Goal: Task Accomplishment & Management: Complete application form

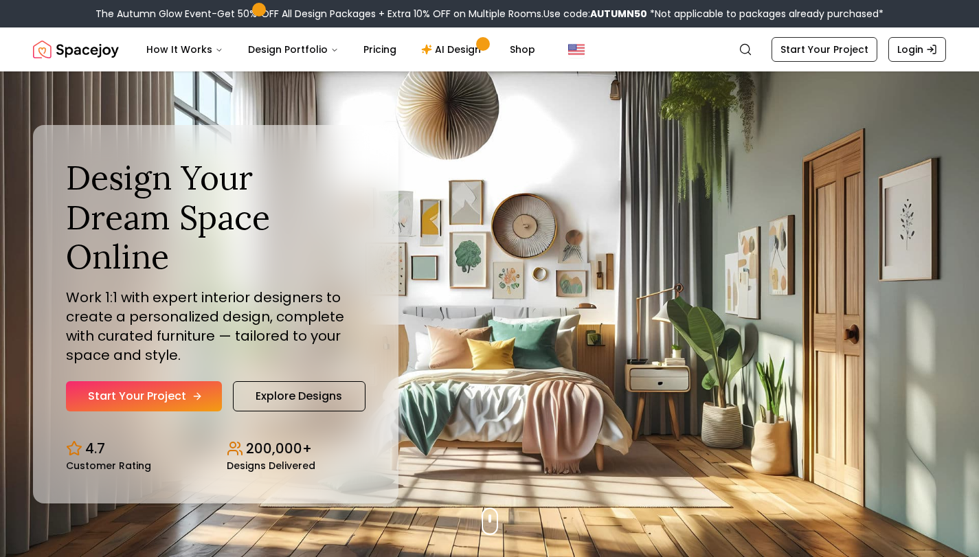
click at [175, 381] on link "Start Your Project" at bounding box center [144, 396] width 156 height 30
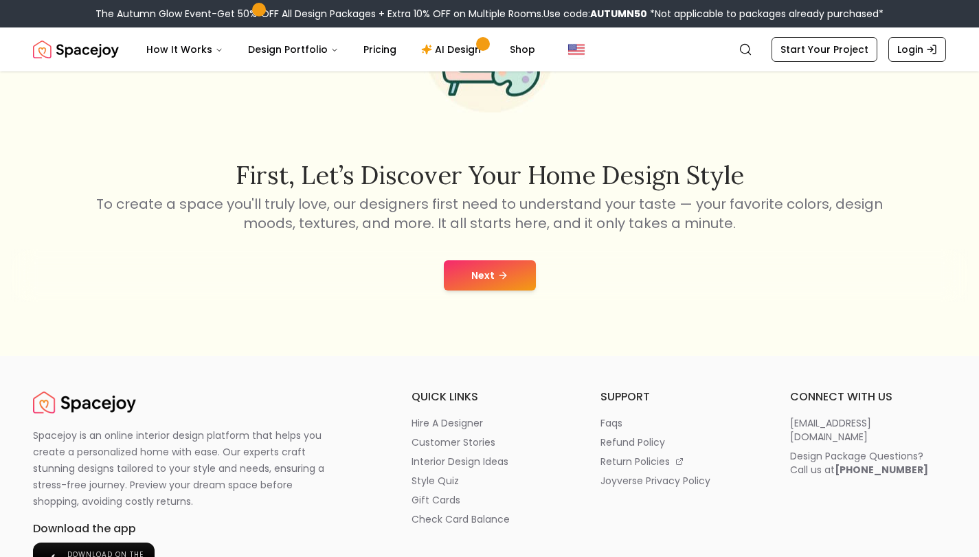
scroll to position [137, 0]
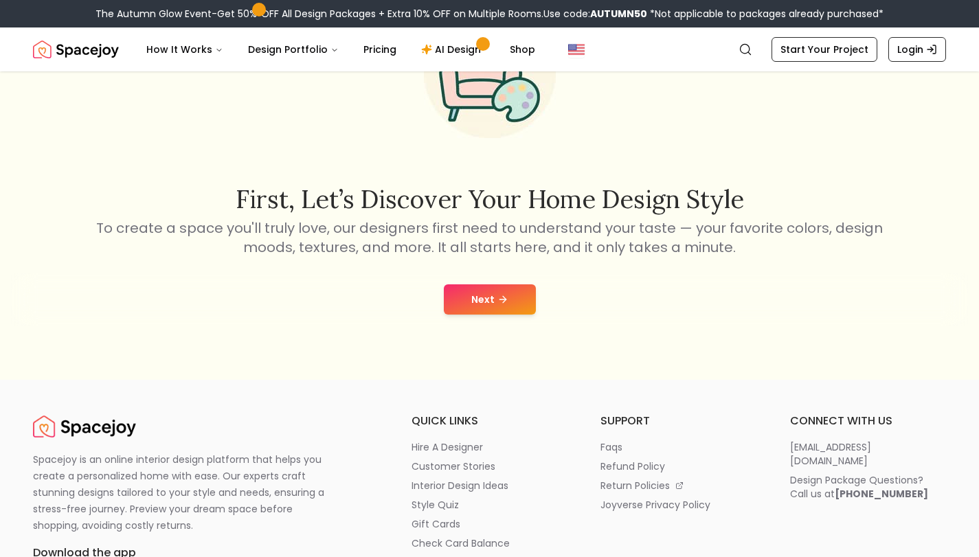
click at [491, 288] on button "Next" at bounding box center [490, 300] width 92 height 30
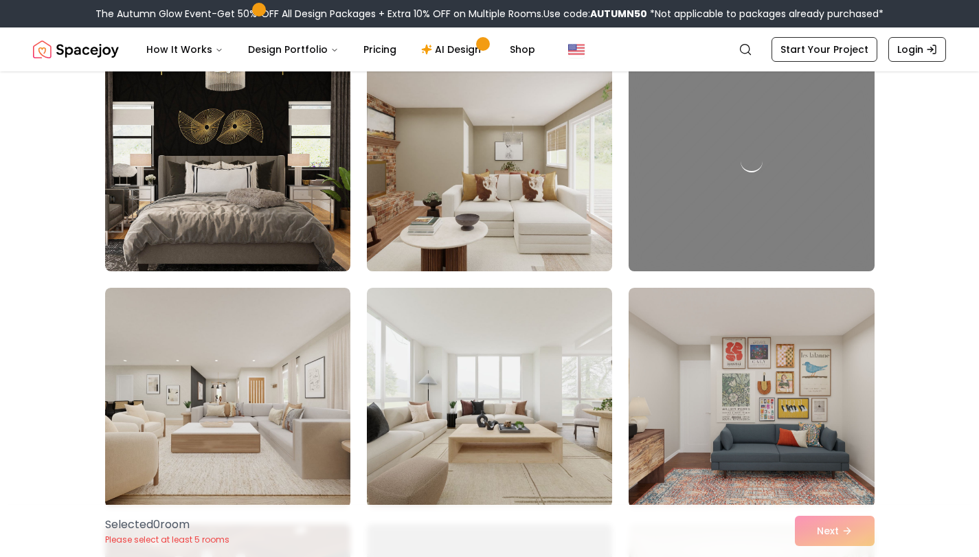
scroll to position [1993, 0]
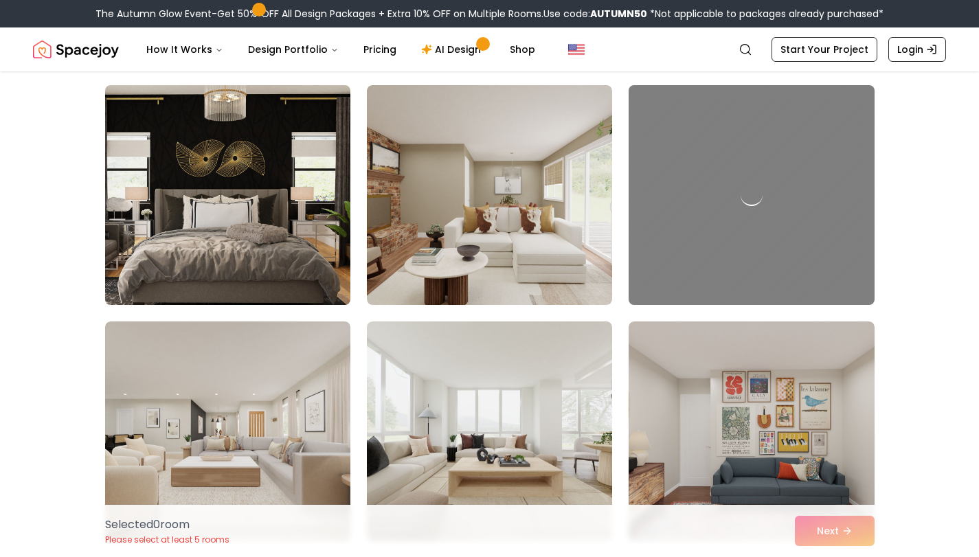
click at [230, 232] on img at bounding box center [228, 195] width 258 height 231
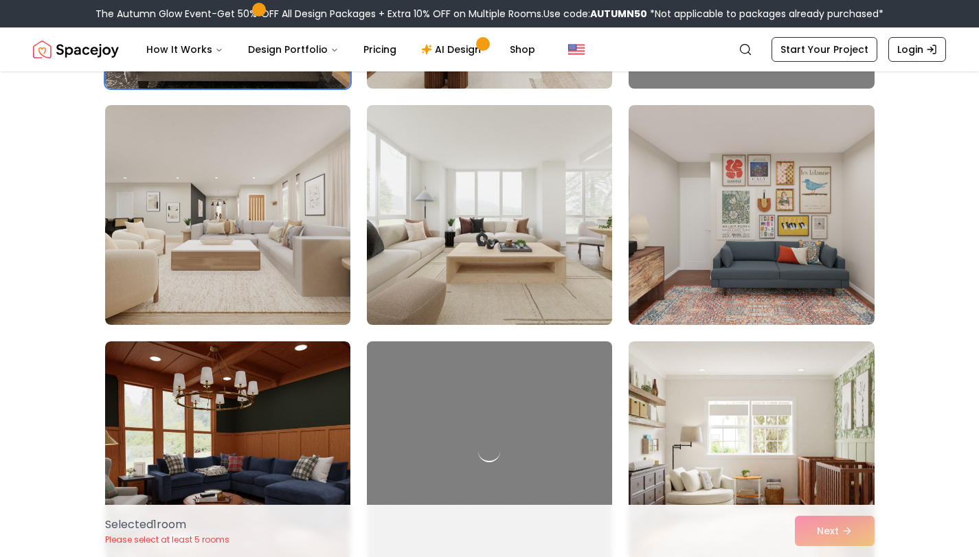
scroll to position [2268, 0]
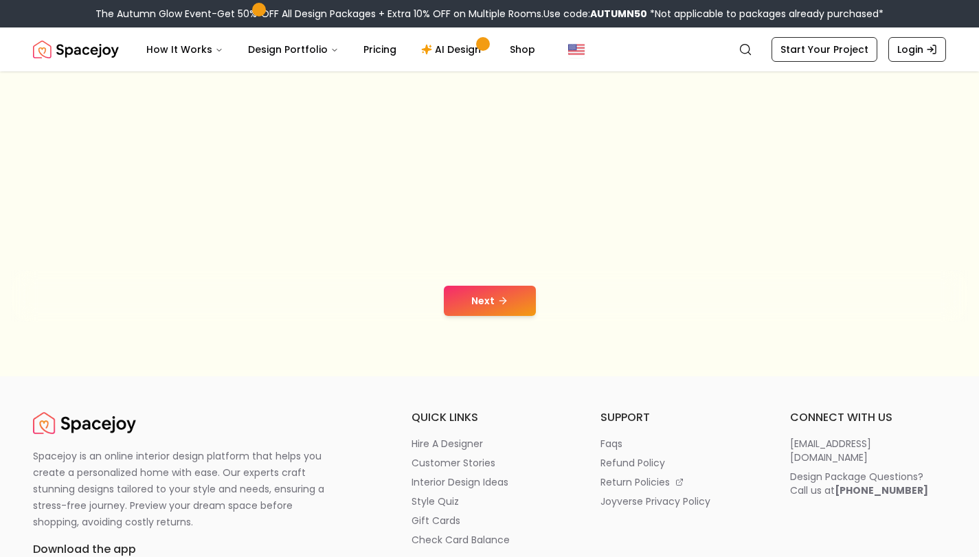
scroll to position [137, 0]
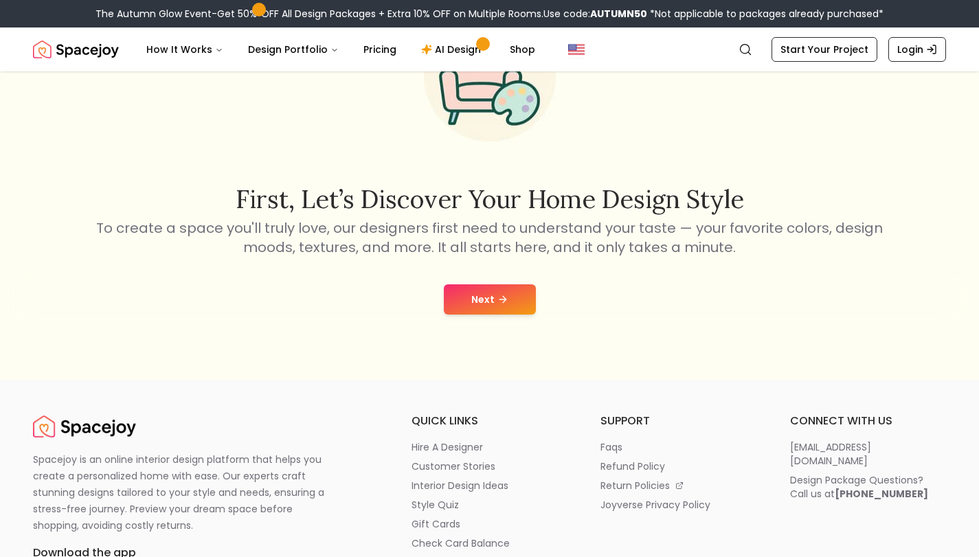
click at [456, 303] on button "Next" at bounding box center [490, 300] width 92 height 30
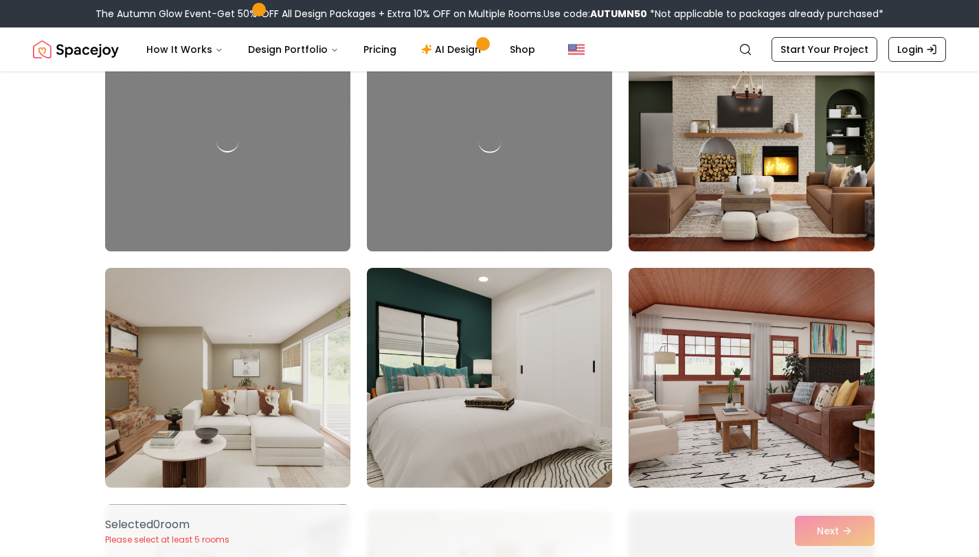
scroll to position [5499, 0]
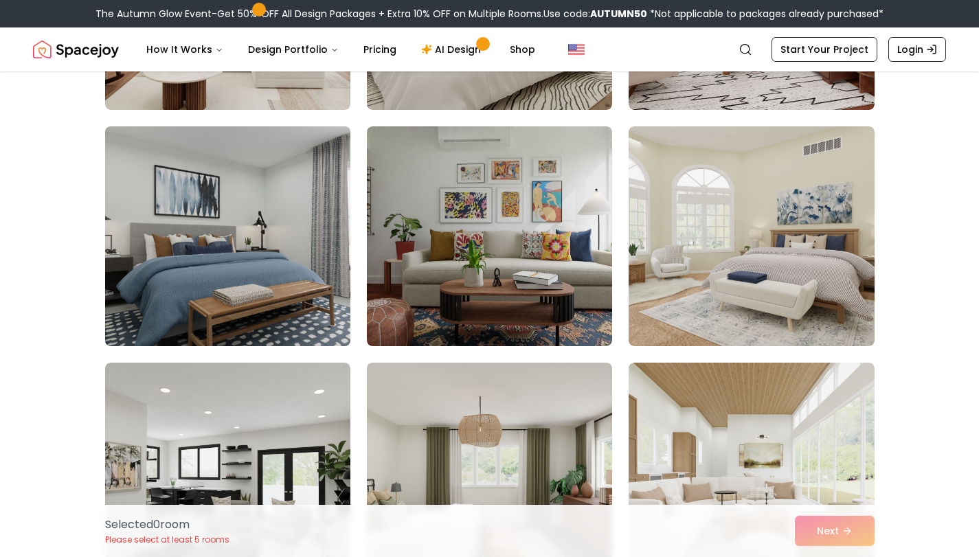
click at [266, 197] on img at bounding box center [228, 236] width 258 height 231
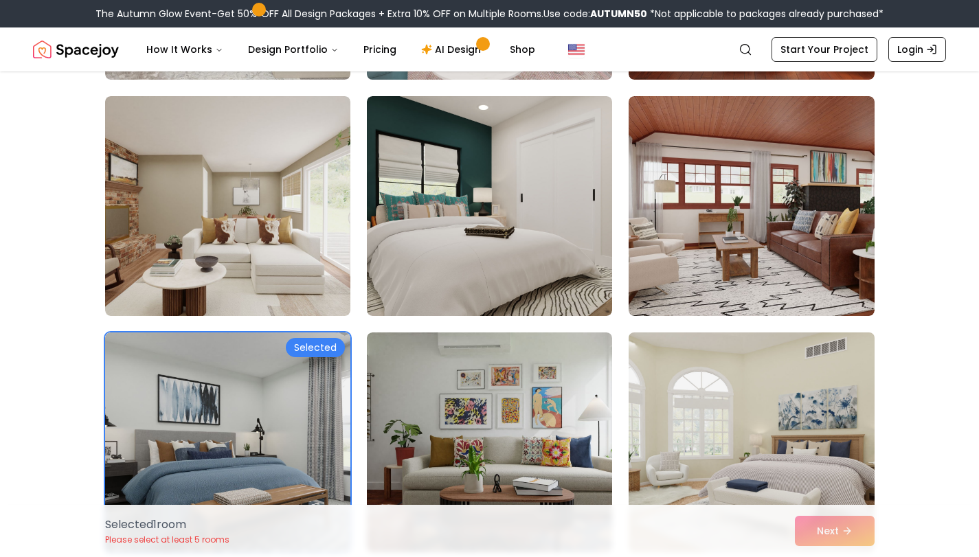
click at [807, 417] on img at bounding box center [752, 442] width 258 height 231
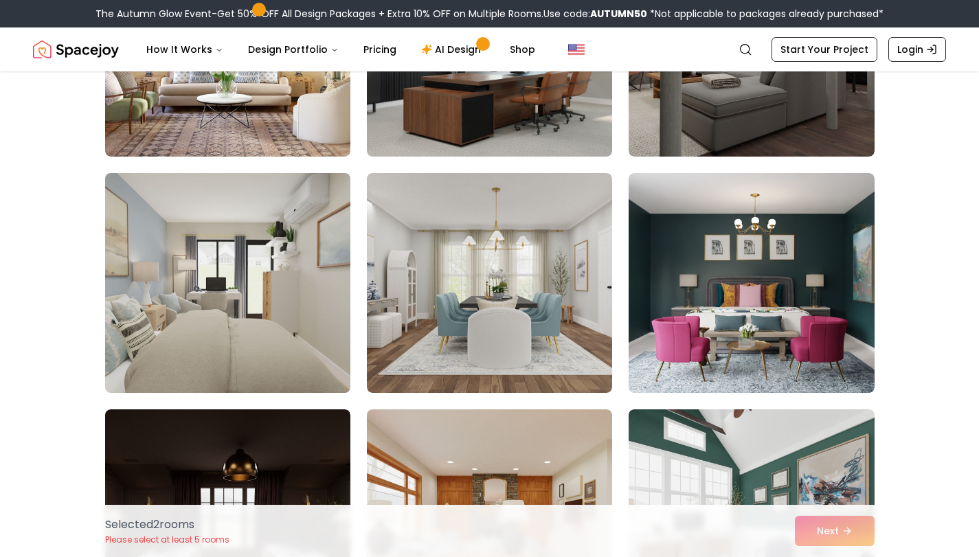
scroll to position [4330, 0]
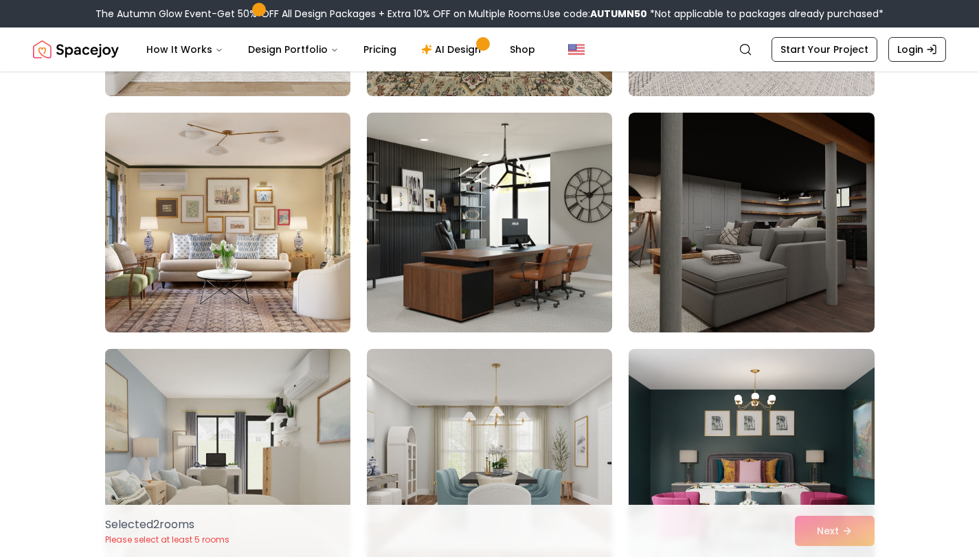
click at [298, 396] on img at bounding box center [228, 459] width 258 height 231
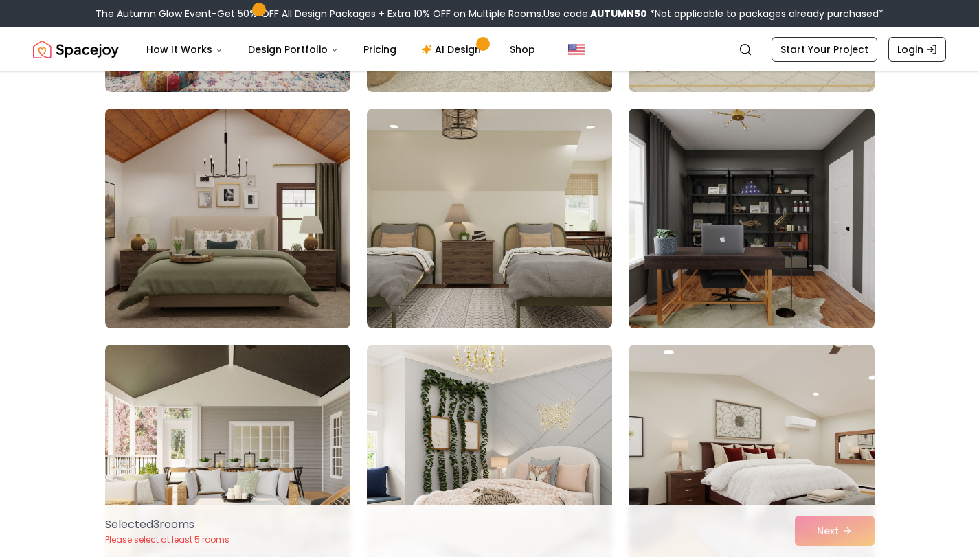
scroll to position [3231, 0]
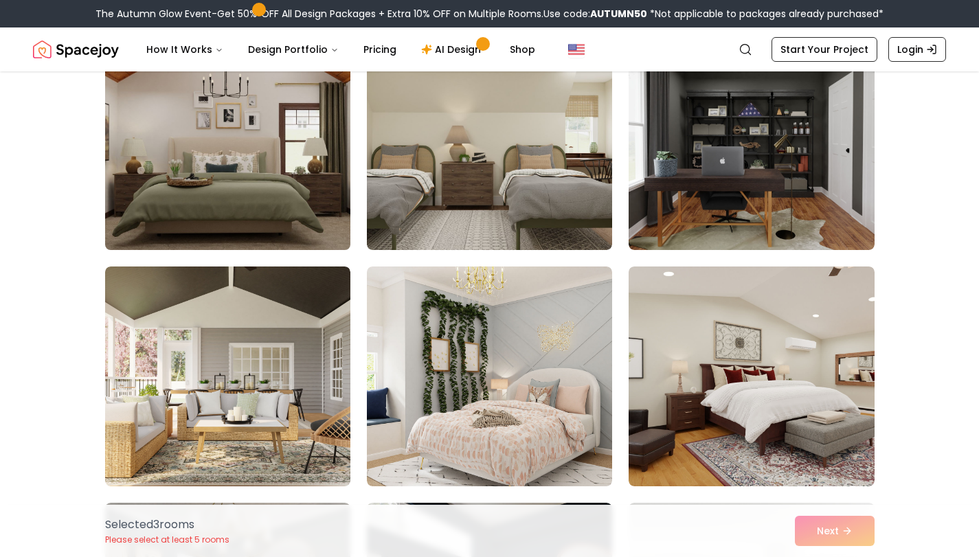
click at [291, 201] on img at bounding box center [228, 140] width 258 height 231
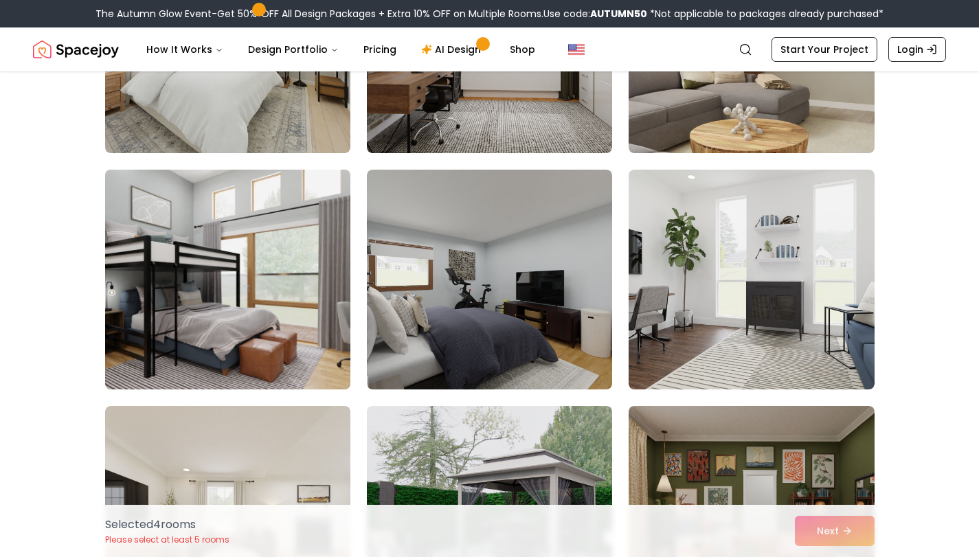
scroll to position [2131, 0]
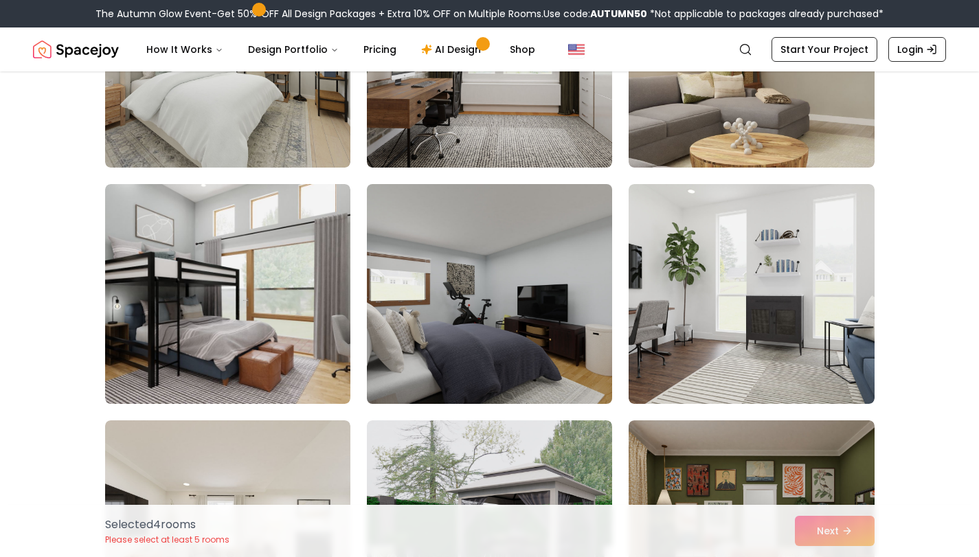
click at [394, 313] on img at bounding box center [490, 294] width 258 height 231
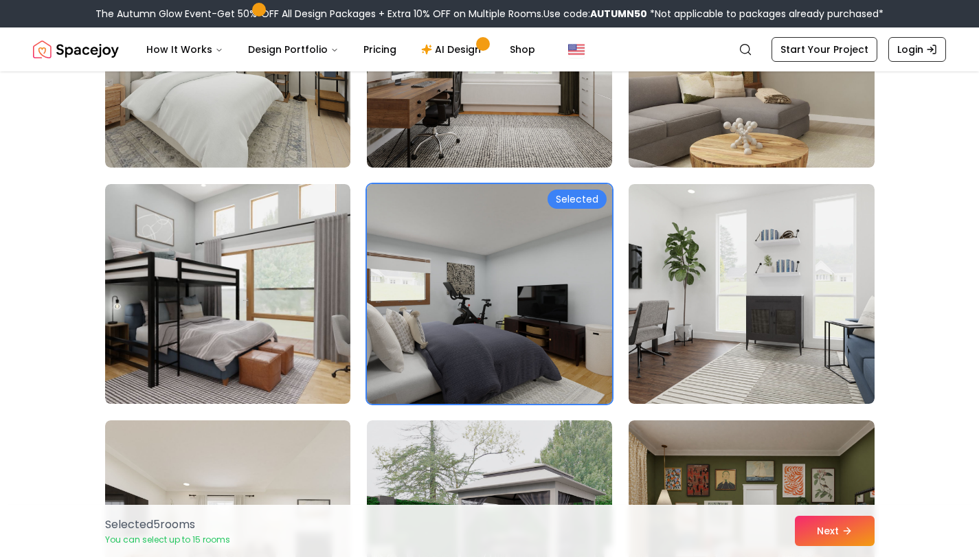
click at [417, 294] on img at bounding box center [490, 294] width 258 height 231
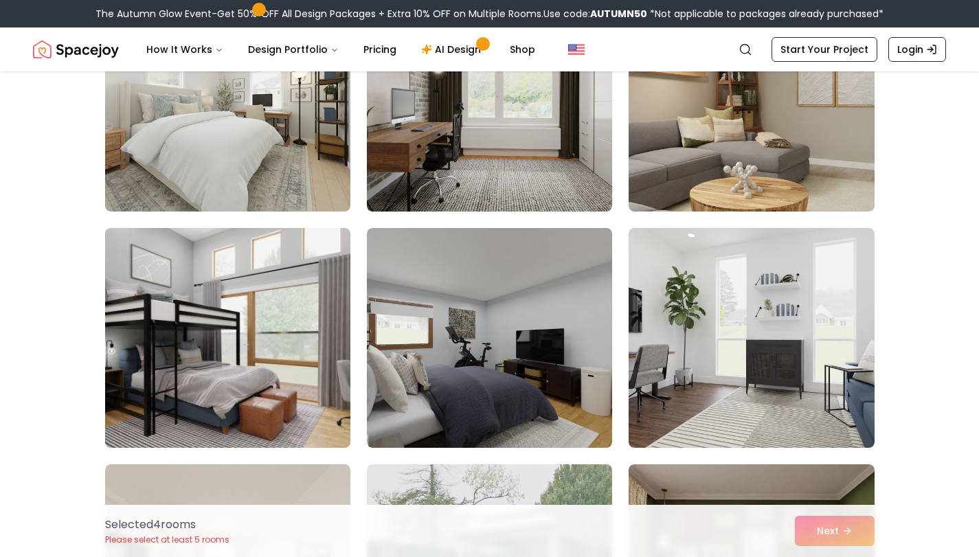
scroll to position [2062, 0]
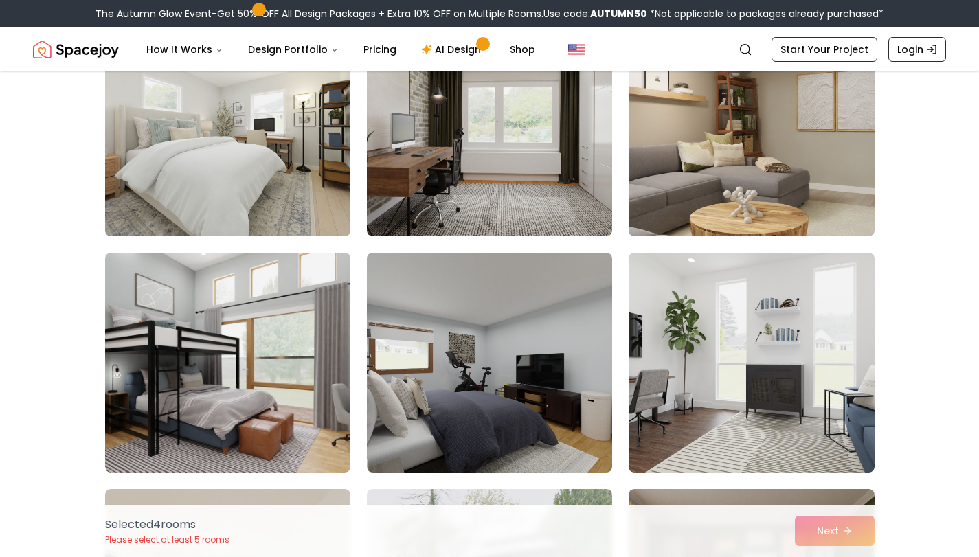
click at [164, 122] on img at bounding box center [228, 126] width 258 height 231
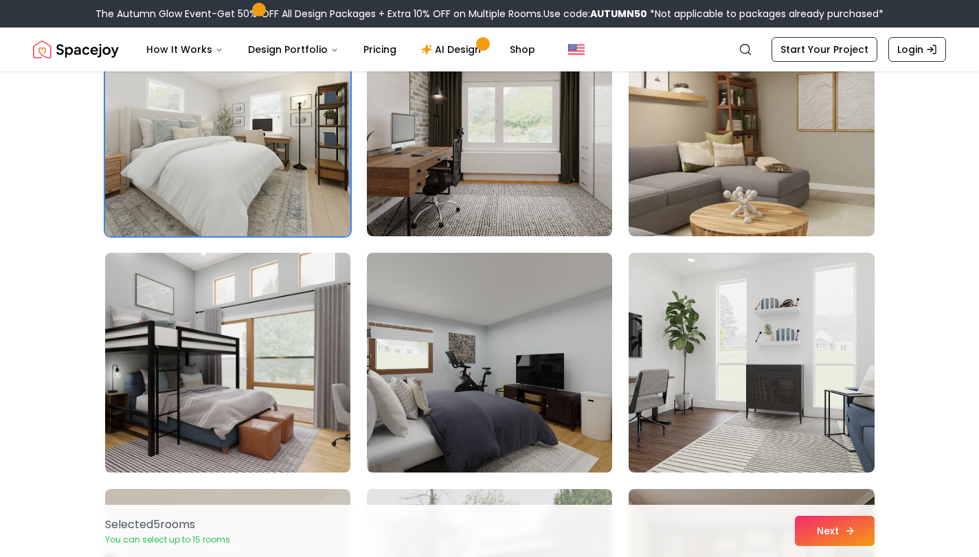
click at [827, 527] on button "Next" at bounding box center [835, 531] width 80 height 30
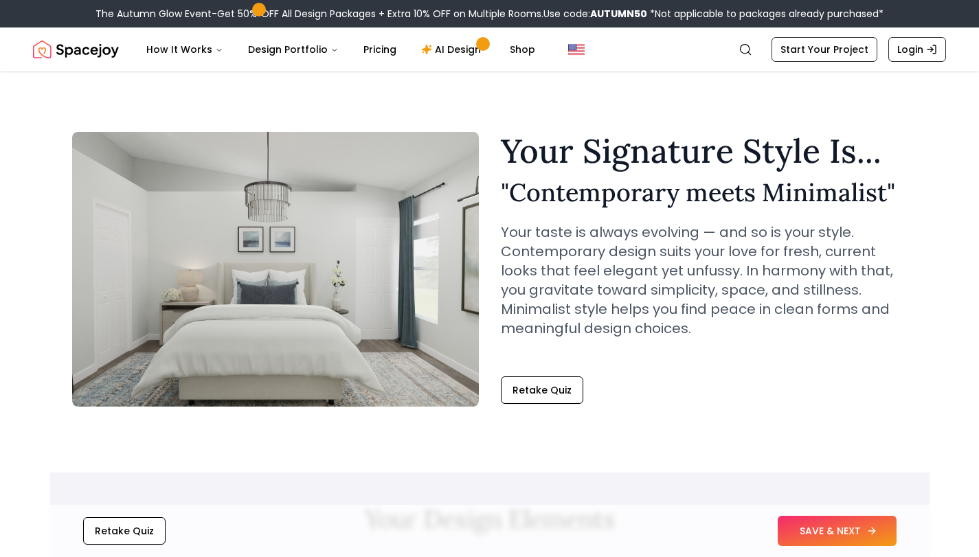
click at [824, 520] on button "SAVE & NEXT" at bounding box center [837, 531] width 119 height 30
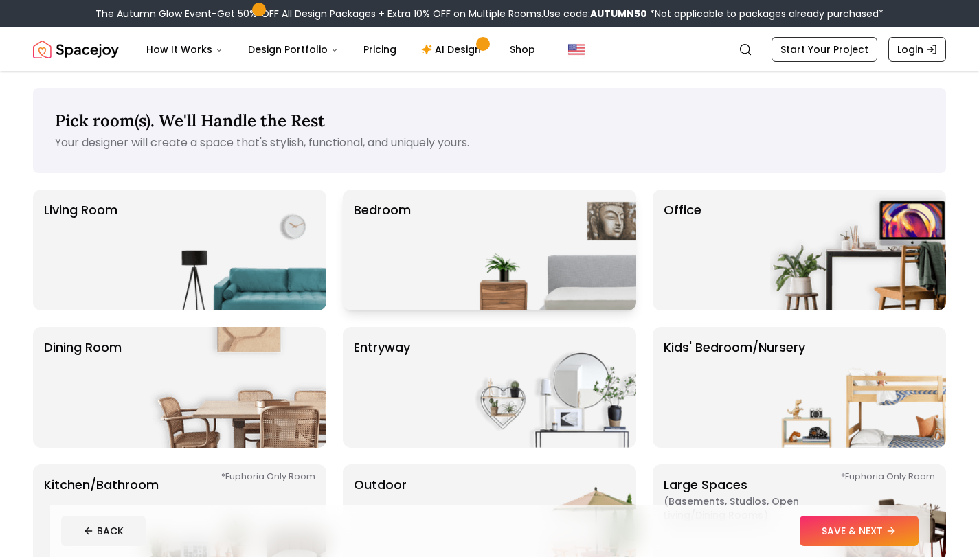
click at [404, 260] on p "Bedroom" at bounding box center [382, 250] width 57 height 99
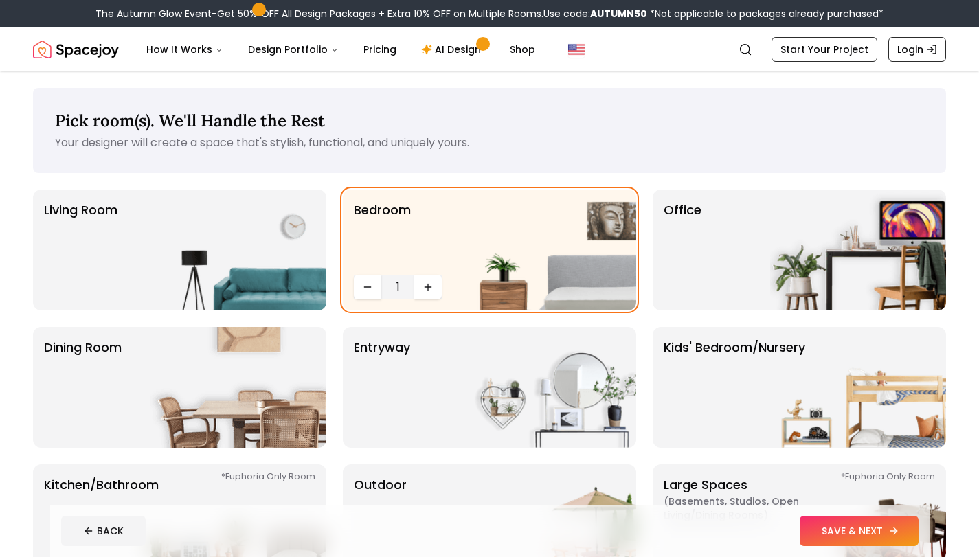
click at [847, 527] on button "SAVE & NEXT" at bounding box center [859, 531] width 119 height 30
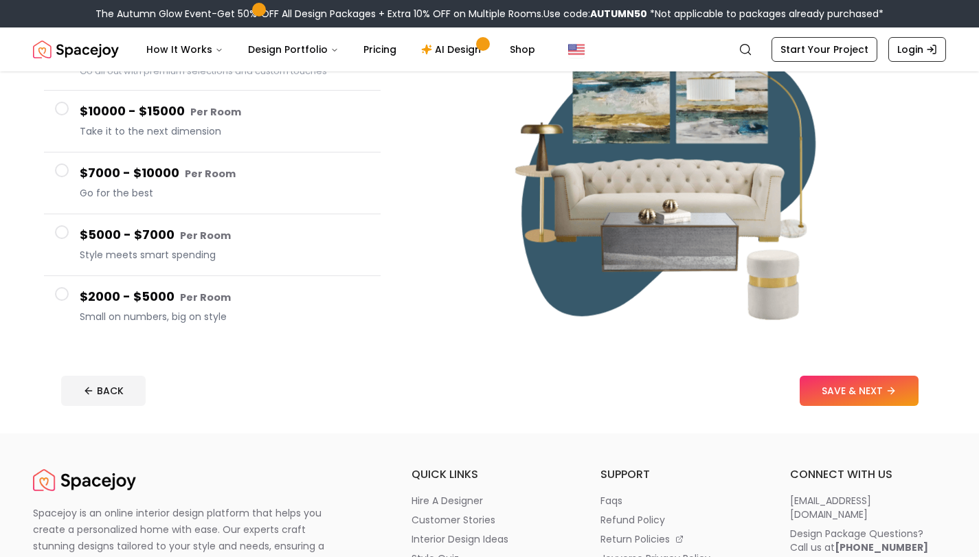
scroll to position [206, 0]
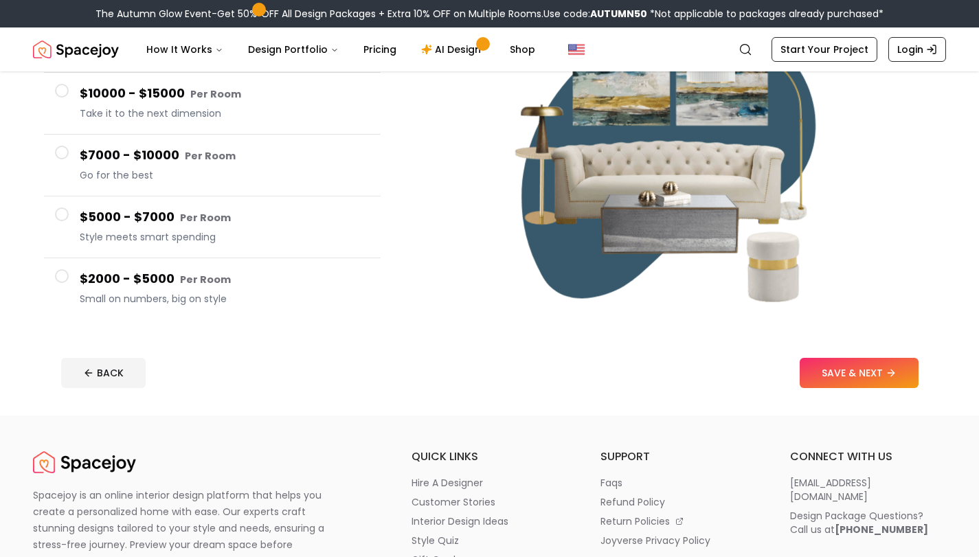
click at [237, 304] on span "Small on numbers, big on style" at bounding box center [225, 299] width 290 height 14
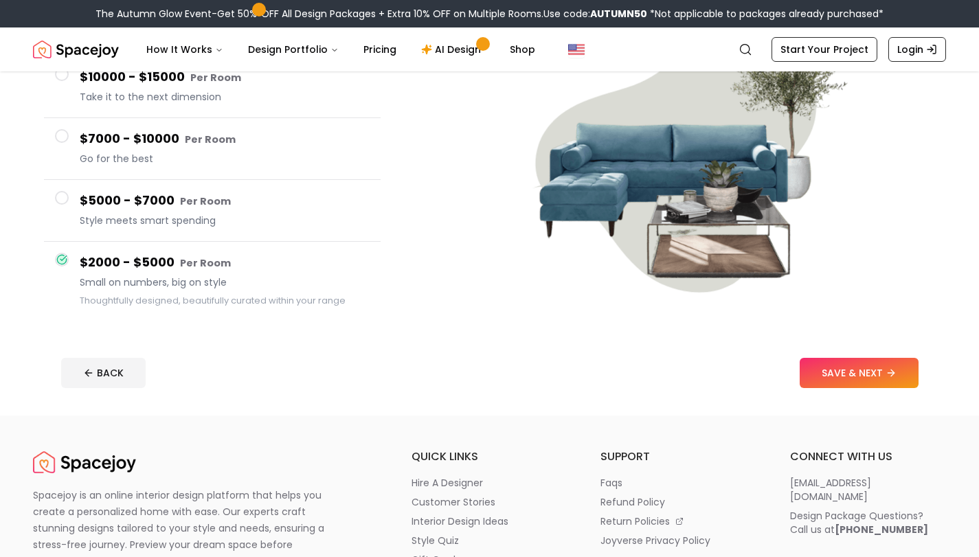
click at [809, 371] on button "SAVE & NEXT" at bounding box center [859, 373] width 119 height 30
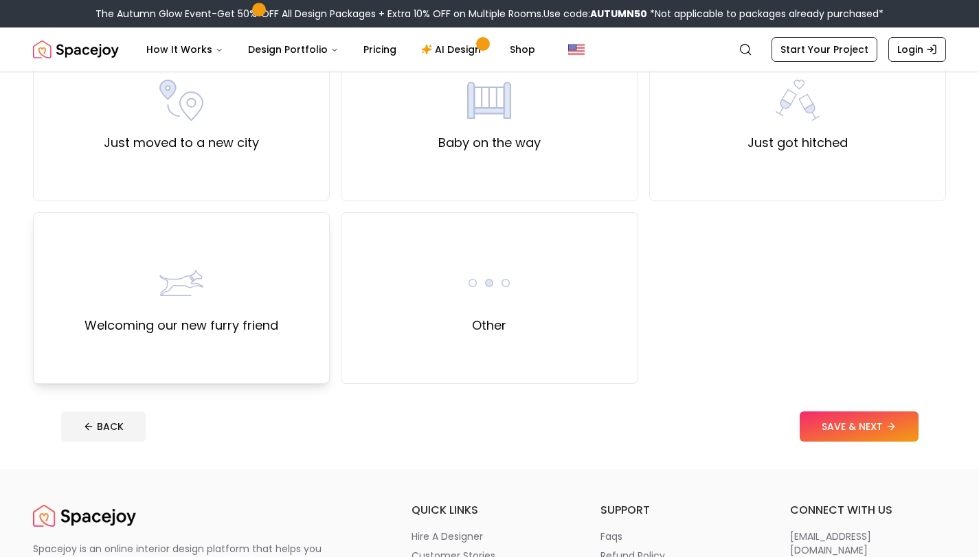
scroll to position [550, 0]
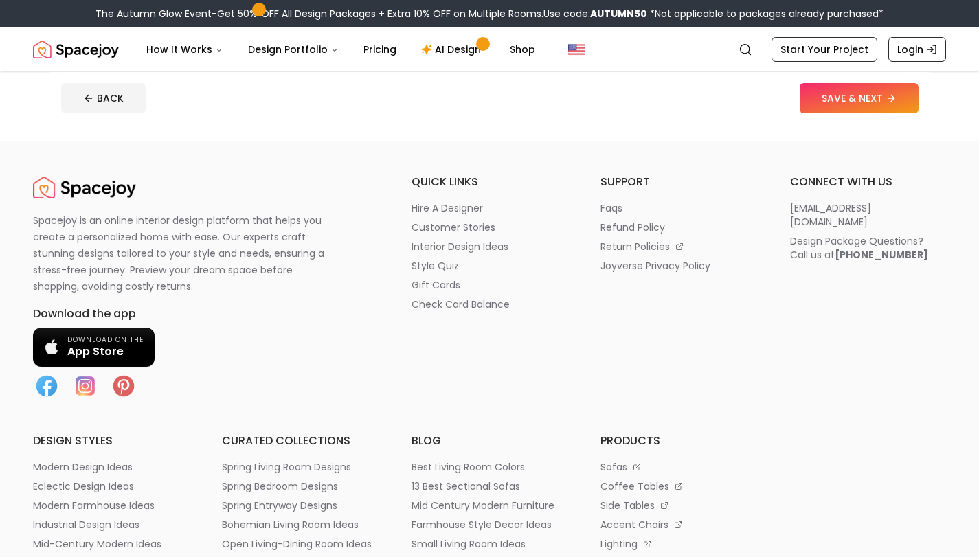
drag, startPoint x: 440, startPoint y: 243, endPoint x: 393, endPoint y: 245, distance: 46.8
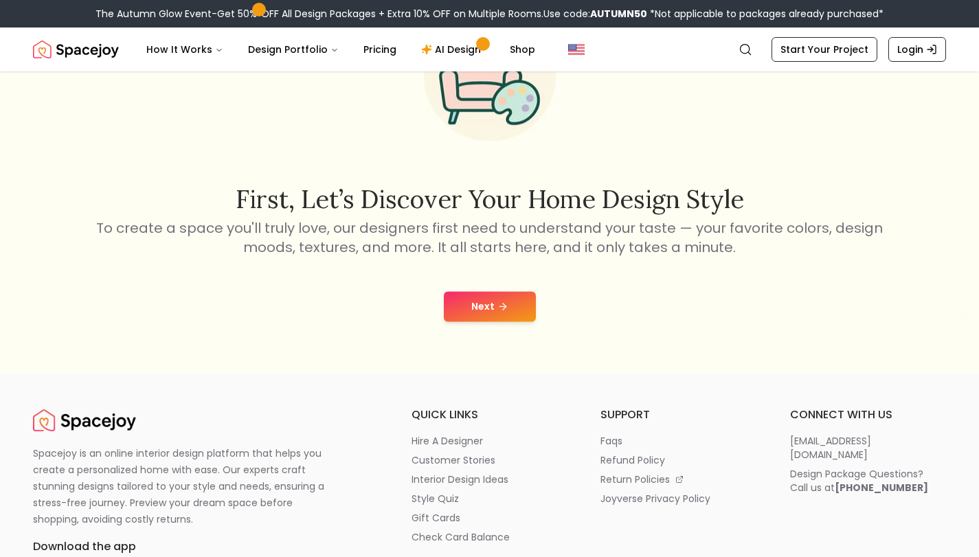
scroll to position [137, 0]
